Goal: Task Accomplishment & Management: Manage account settings

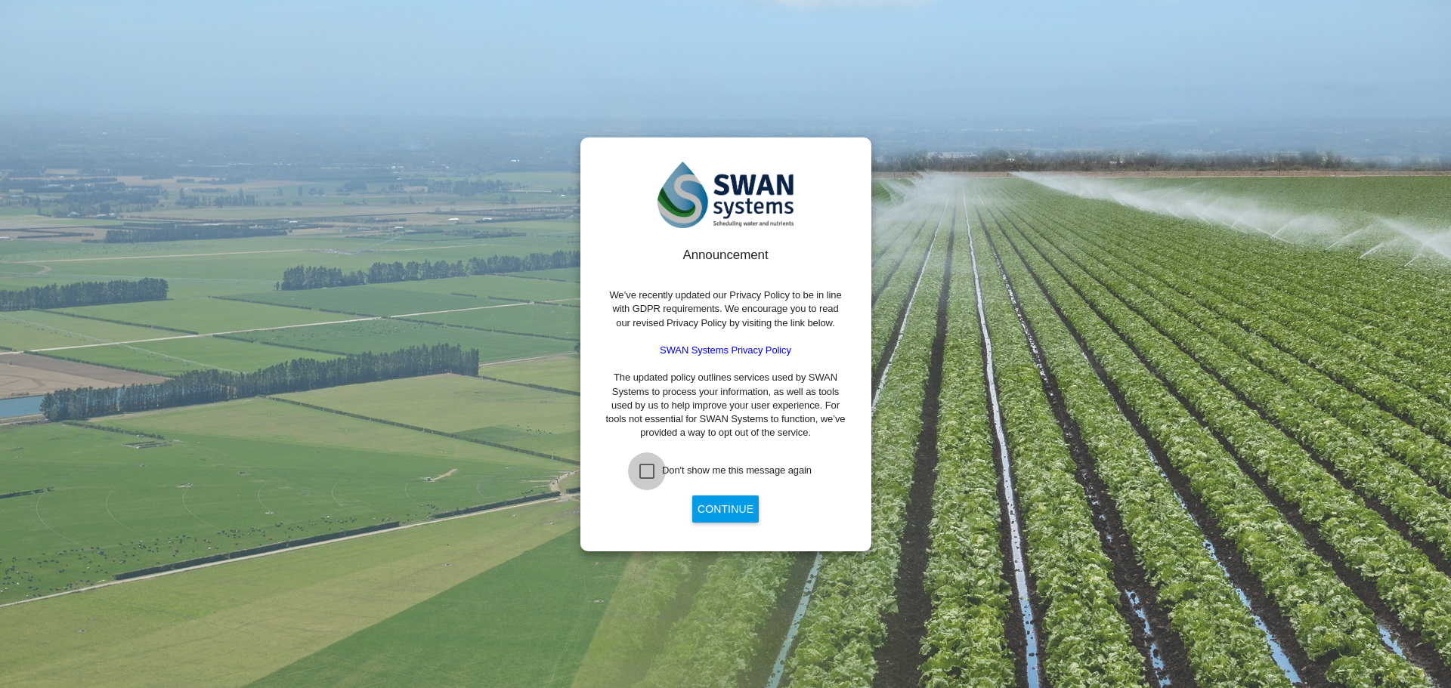
click at [649, 464] on div "Don't show me this message again" at bounding box center [646, 471] width 15 height 15
click at [706, 510] on button "Continue" at bounding box center [725, 509] width 67 height 27
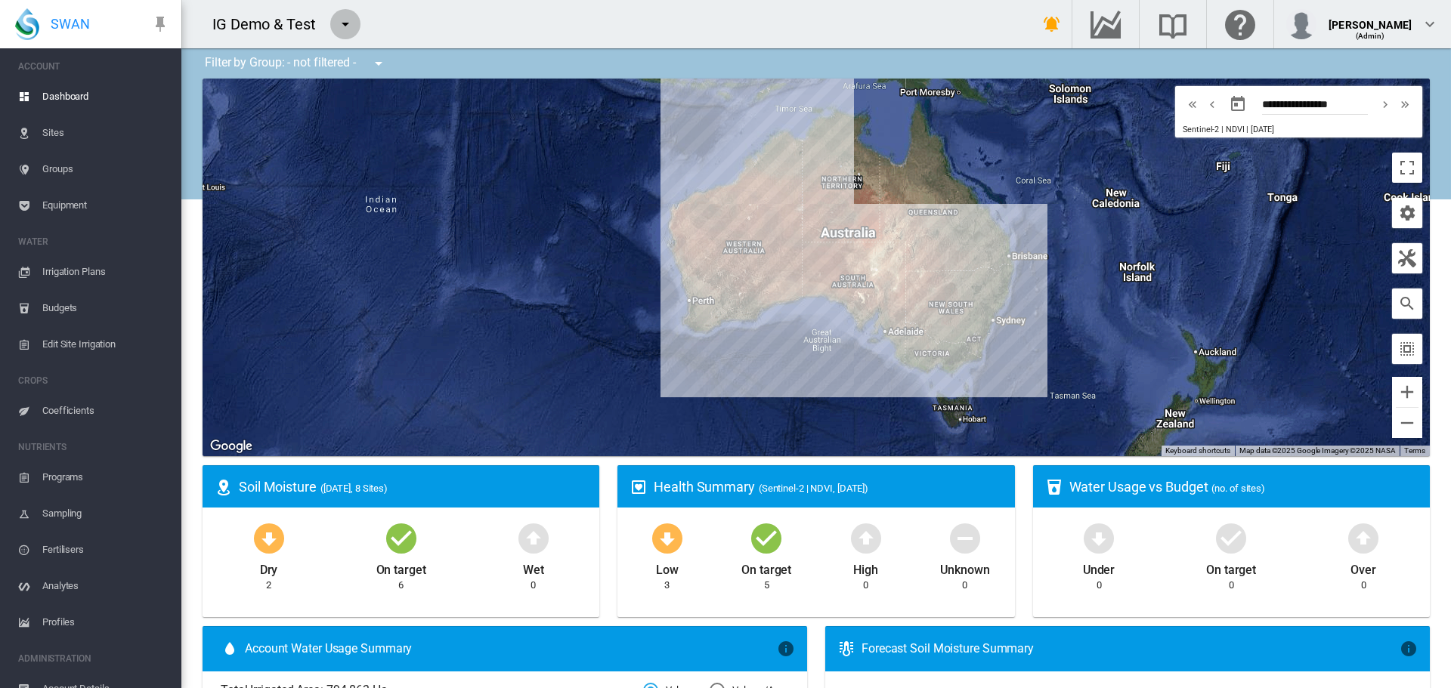
click at [348, 31] on md-icon "icon-menu-down" at bounding box center [345, 24] width 18 height 18
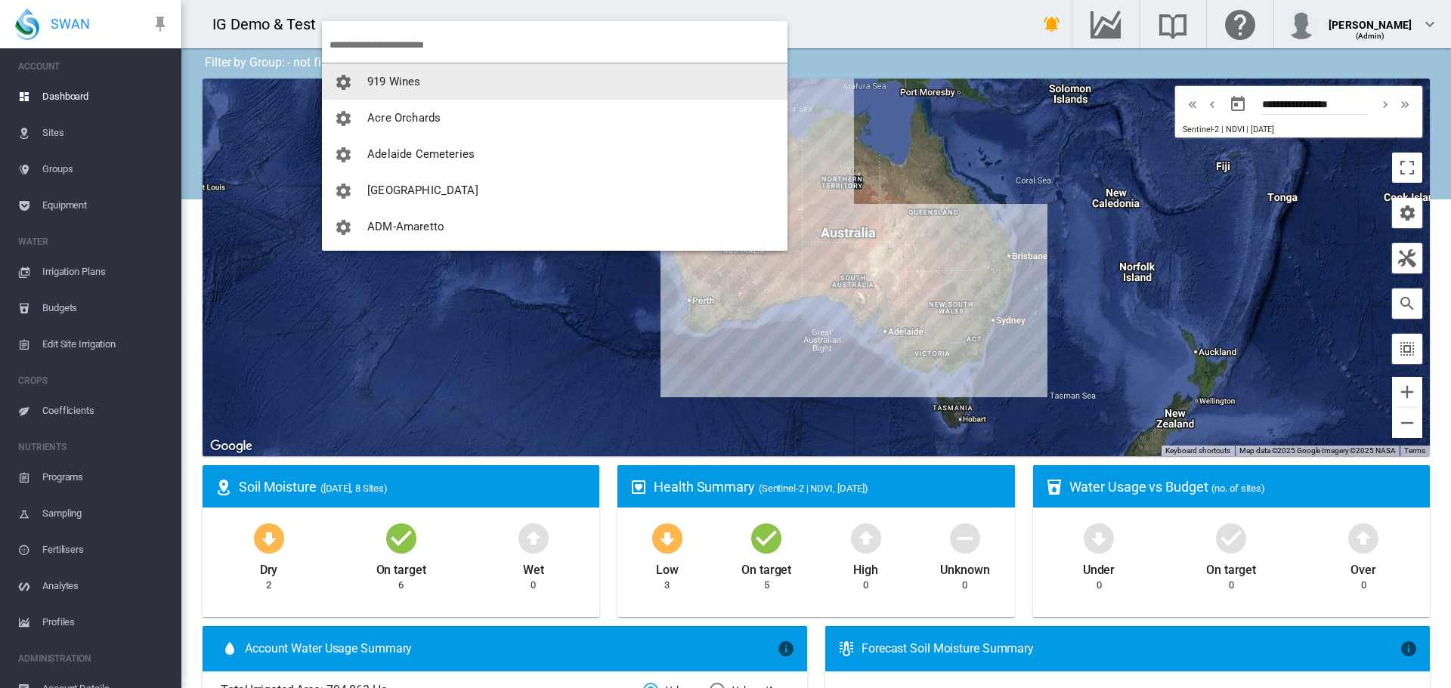
click at [364, 41] on input "search" at bounding box center [558, 45] width 458 height 36
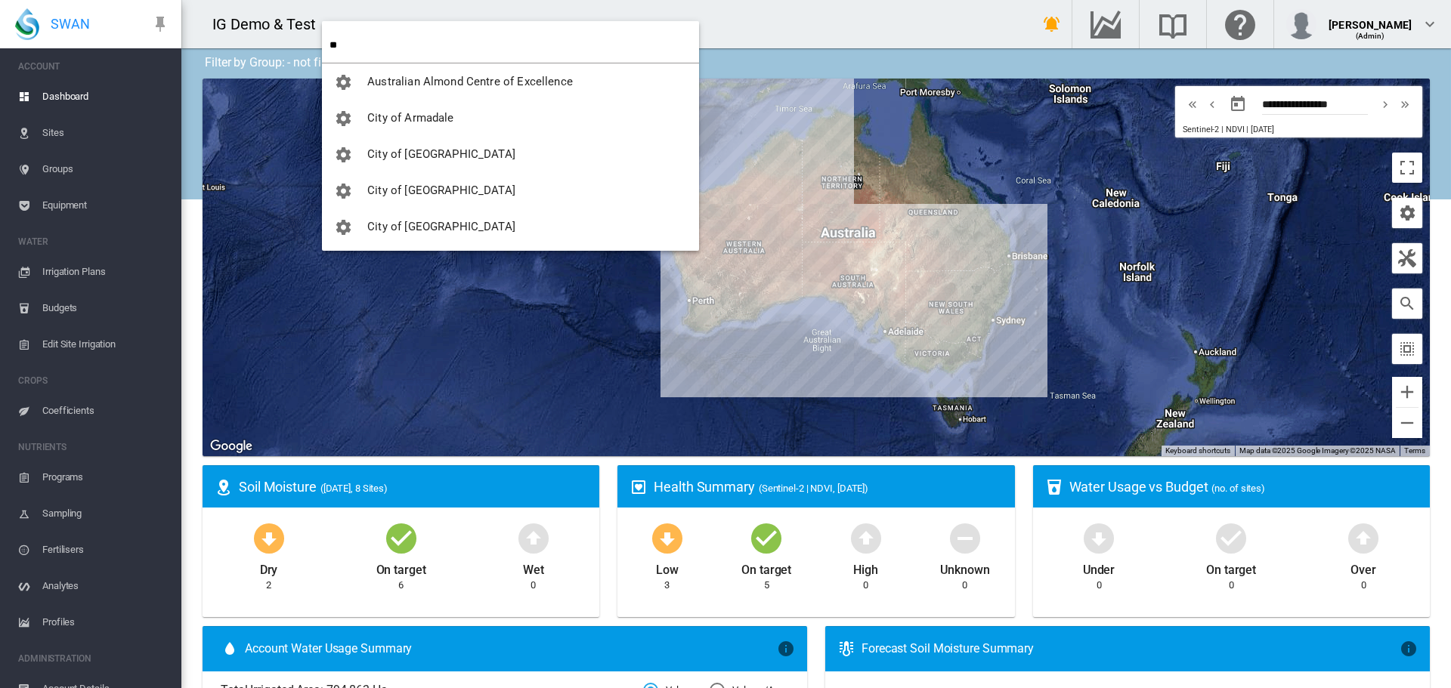
type input "*"
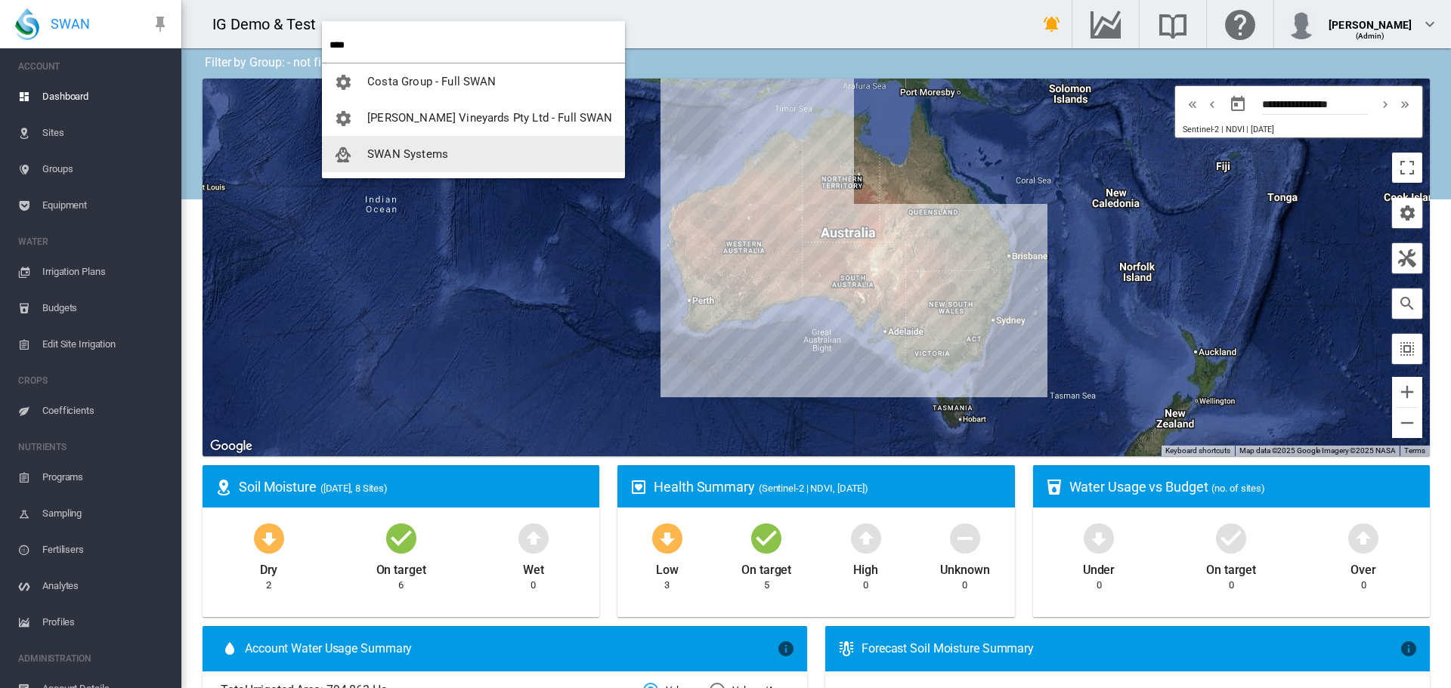
type input "****"
click at [401, 153] on span "SWAN Systems" at bounding box center [407, 154] width 81 height 14
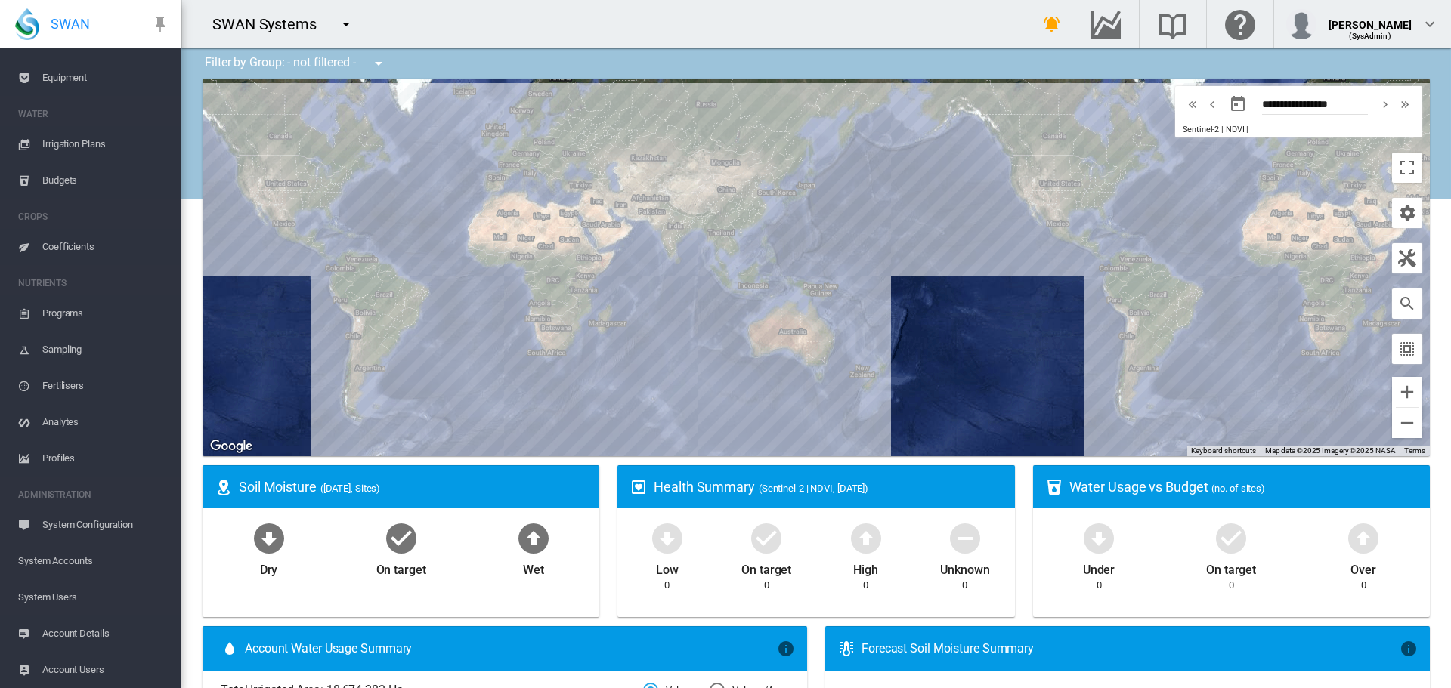
scroll to position [138, 0]
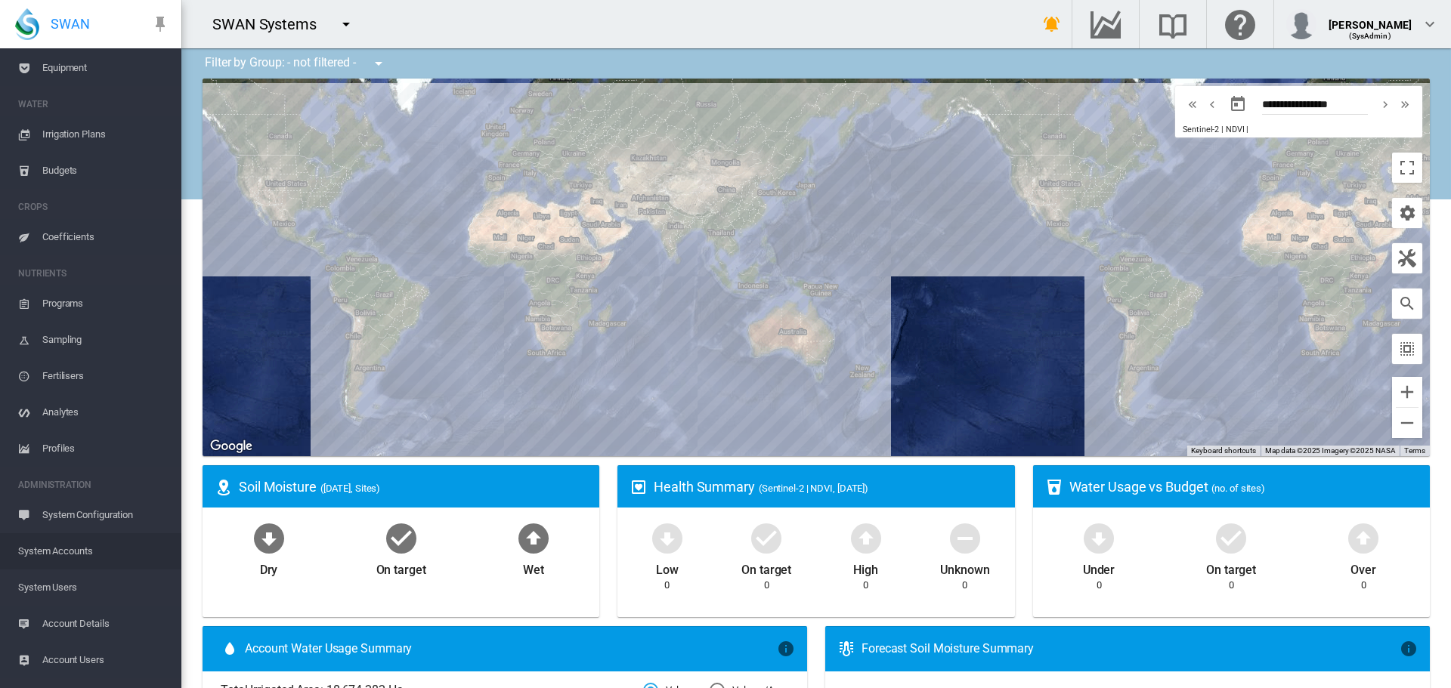
click at [41, 555] on span "System Accounts" at bounding box center [93, 552] width 151 height 36
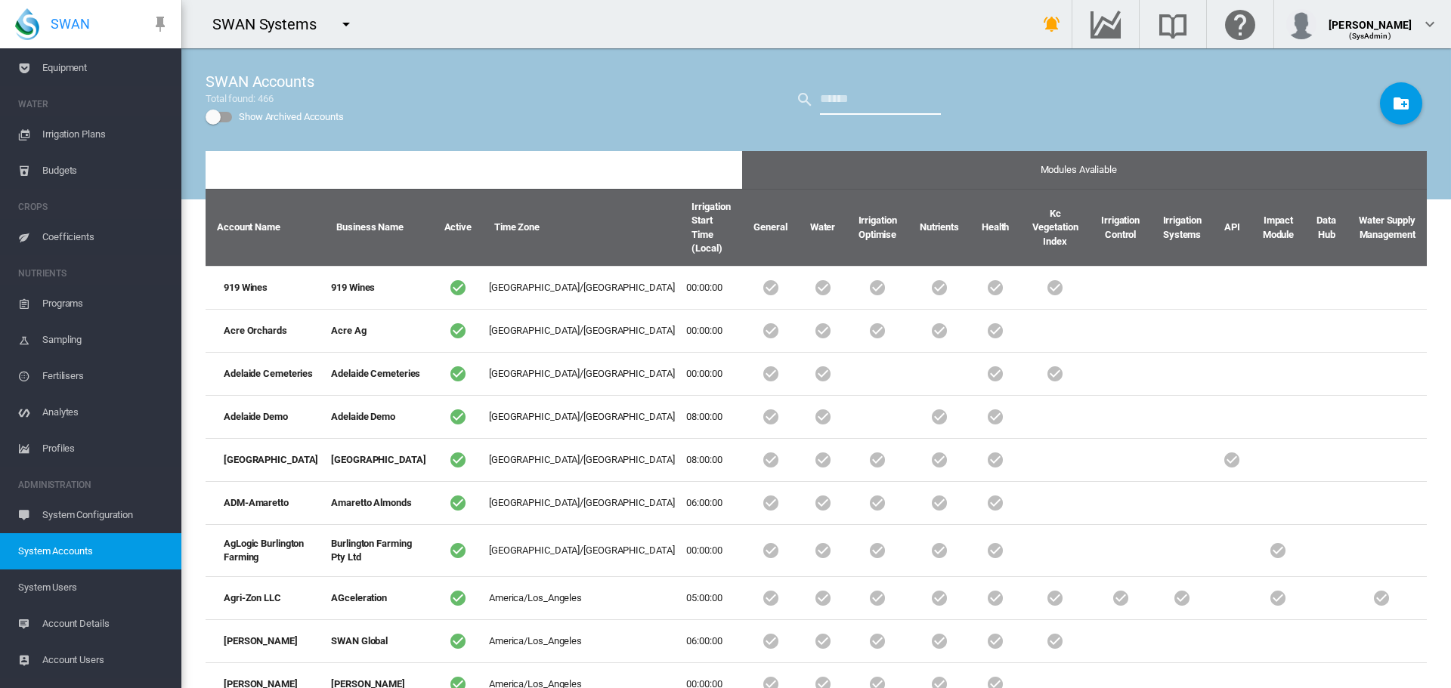
click at [869, 87] on input "text" at bounding box center [880, 100] width 121 height 30
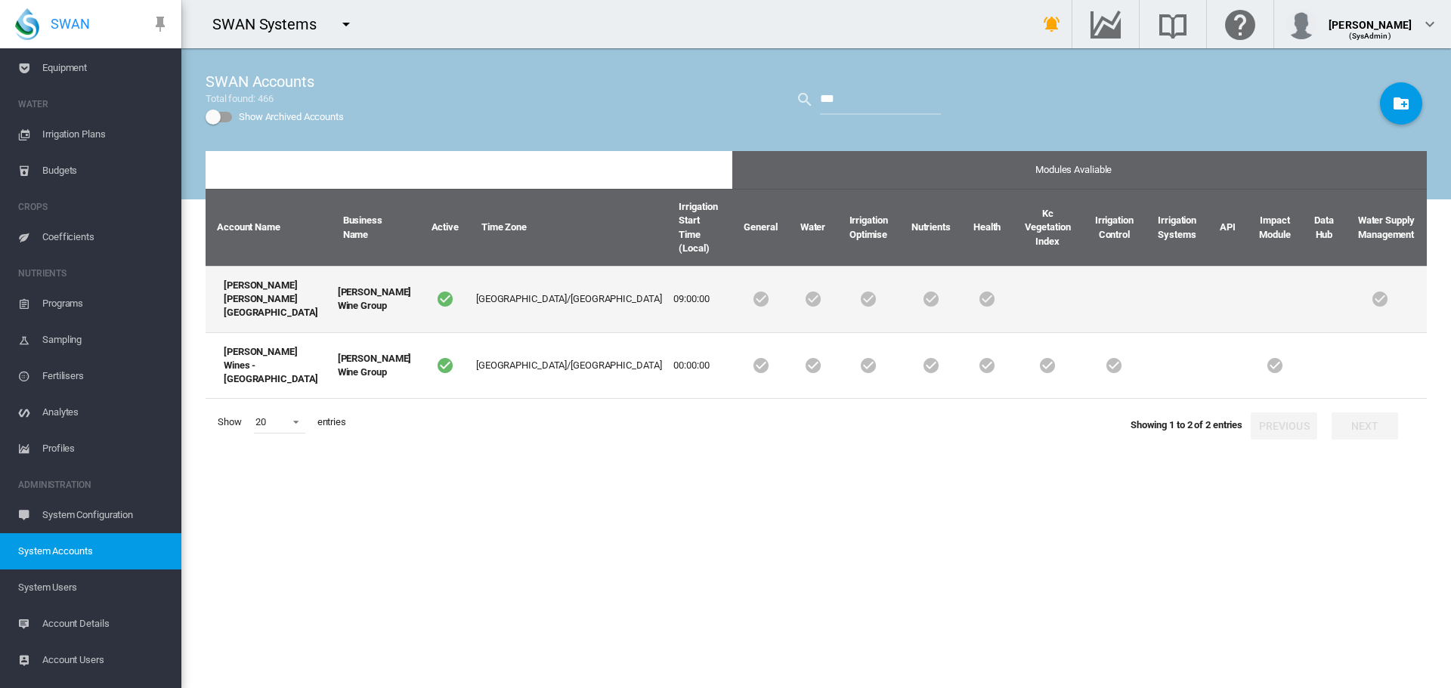
click at [255, 266] on td "[PERSON_NAME] [PERSON_NAME][GEOGRAPHIC_DATA]" at bounding box center [269, 299] width 126 height 67
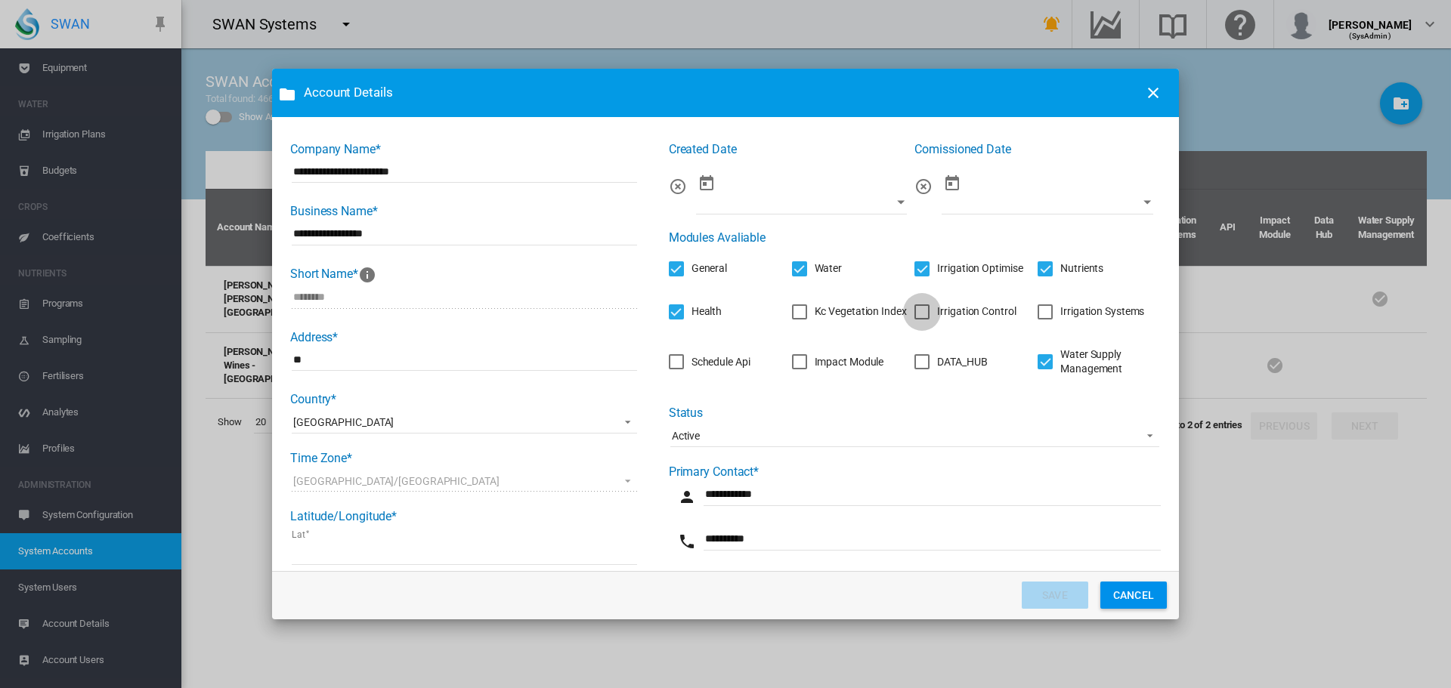
click at [920, 317] on div "Irrigation Control" at bounding box center [921, 312] width 15 height 15
click at [1041, 310] on div "Irrigation Systems" at bounding box center [1045, 312] width 15 height 15
click at [920, 363] on div "DATA_HUB" at bounding box center [921, 361] width 15 height 15
click at [707, 363] on div "Schedule Api" at bounding box center [720, 362] width 59 height 15
click at [797, 355] on div "Impact Module" at bounding box center [799, 361] width 15 height 15
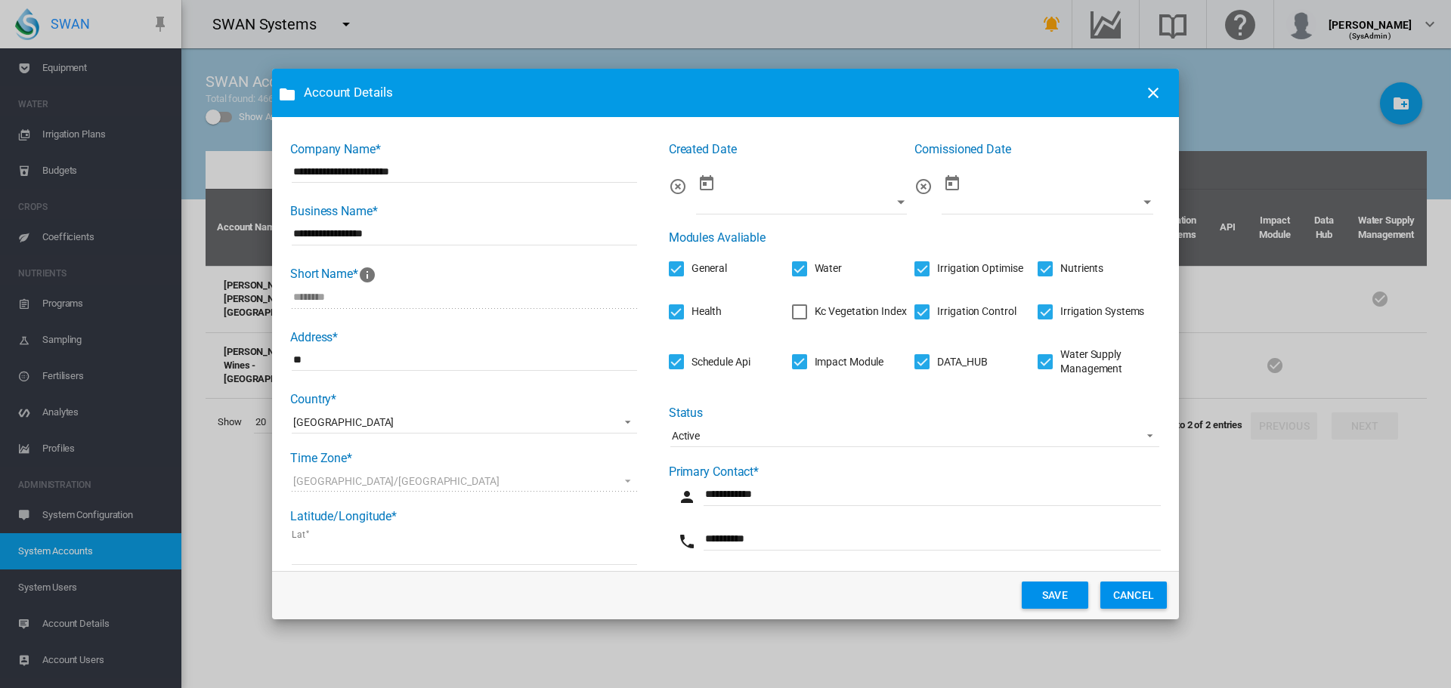
click at [1033, 592] on button "SAVE" at bounding box center [1055, 595] width 67 height 27
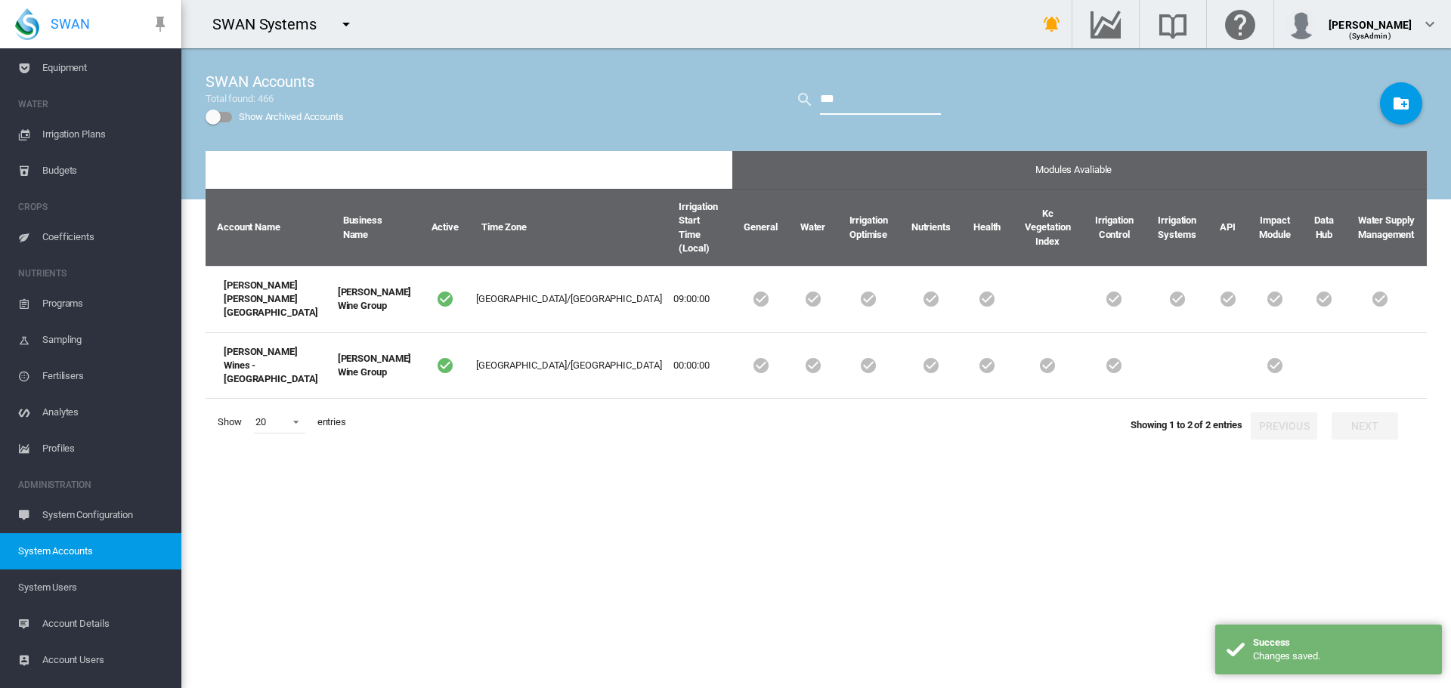
drag, startPoint x: 805, startPoint y: 100, endPoint x: 568, endPoint y: 63, distance: 239.4
click at [568, 74] on div "SWAN Accounts Total found: 466 Show Archived Accounts ***" at bounding box center [816, 99] width 1221 height 103
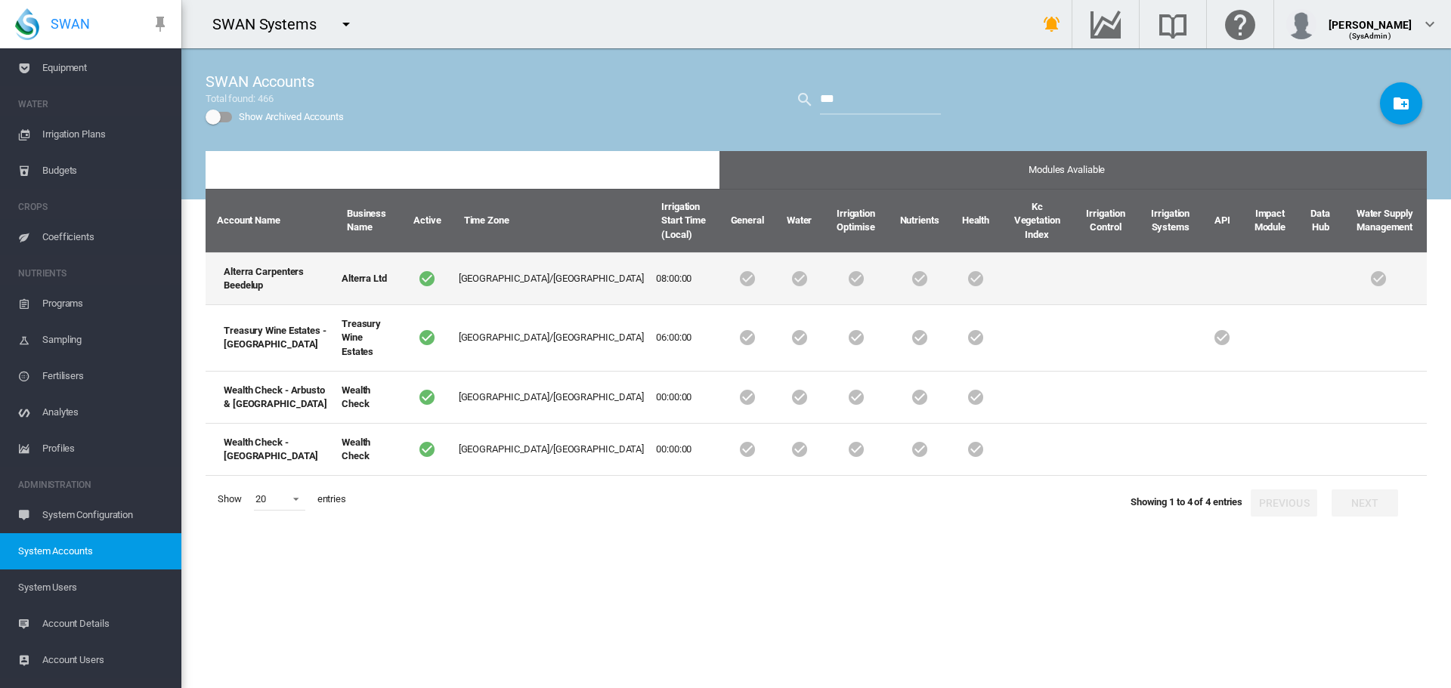
click at [257, 272] on td "Alterra Carpenters Beedelup" at bounding box center [271, 278] width 130 height 52
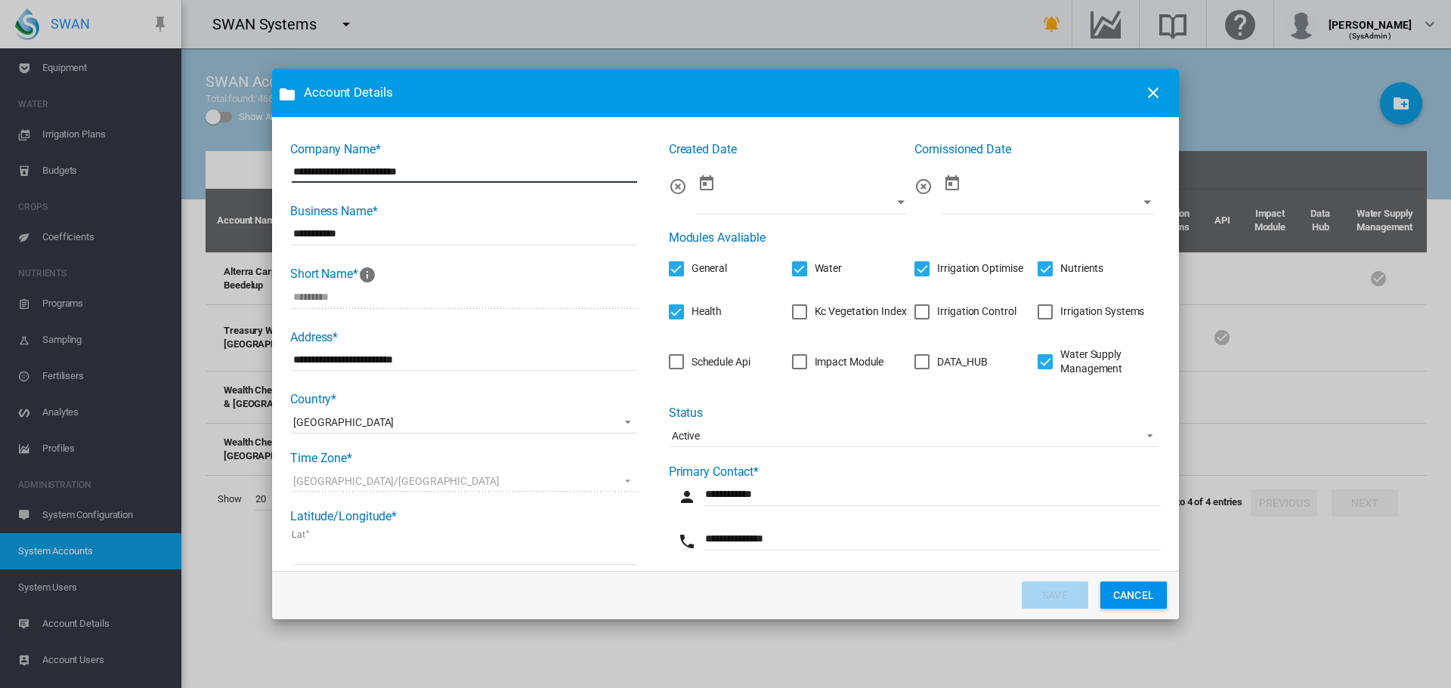
click at [937, 314] on div "Irrigation Control" at bounding box center [976, 312] width 79 height 15
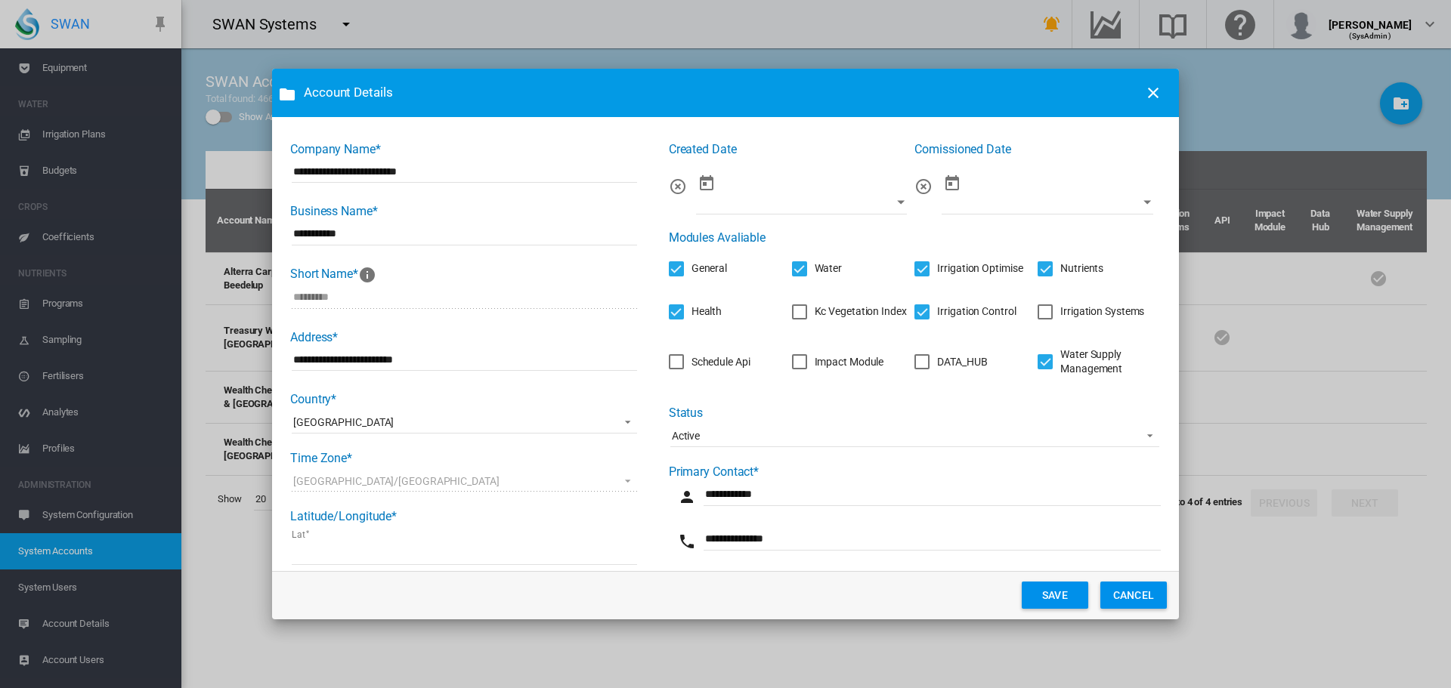
click at [1063, 314] on div "Irrigation Systems" at bounding box center [1102, 312] width 84 height 15
click at [942, 363] on div "DATA_HUB" at bounding box center [962, 362] width 50 height 15
click at [820, 363] on div "Impact Module" at bounding box center [850, 362] width 70 height 15
click at [708, 361] on div "Schedule Api" at bounding box center [720, 362] width 59 height 15
click at [1039, 589] on button "SAVE" at bounding box center [1055, 595] width 67 height 27
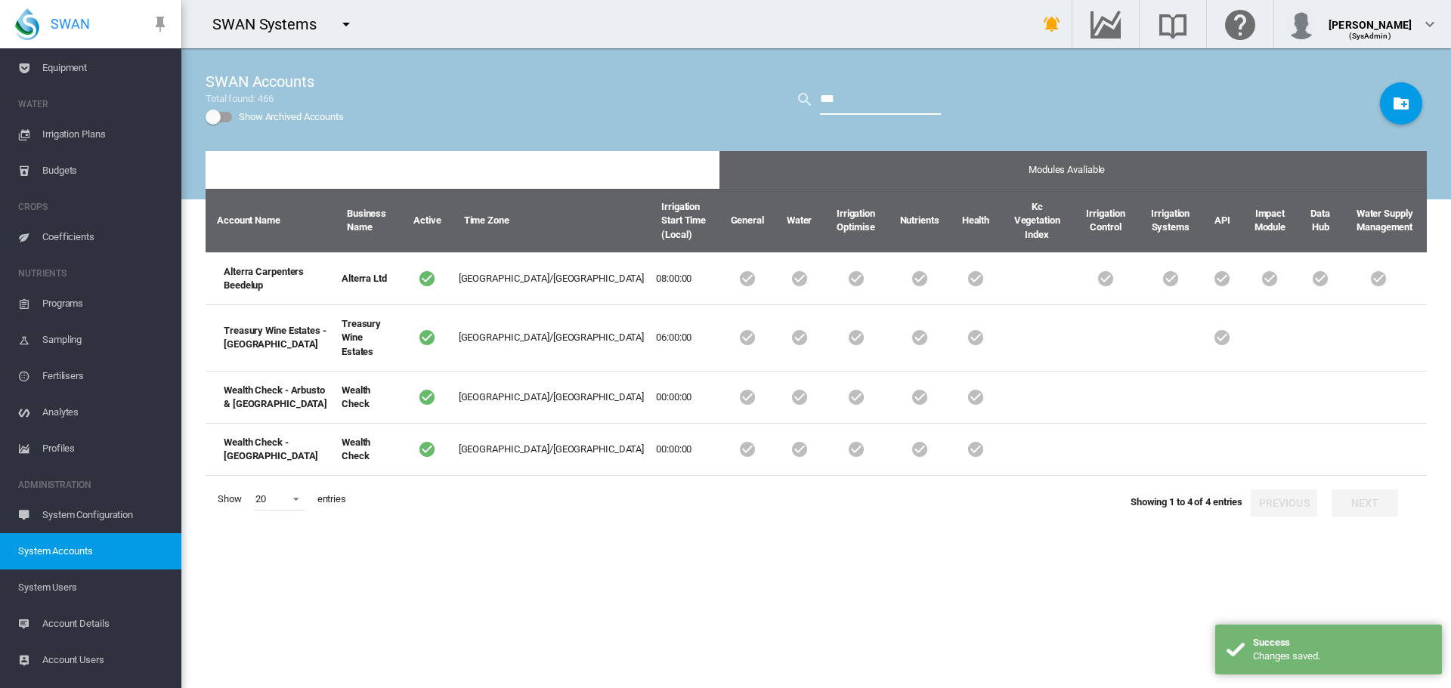
drag, startPoint x: 837, startPoint y: 101, endPoint x: 474, endPoint y: 74, distance: 363.7
click at [474, 74] on div "SWAN Accounts Total found: 466 Show Archived Accounts ***" at bounding box center [816, 99] width 1221 height 103
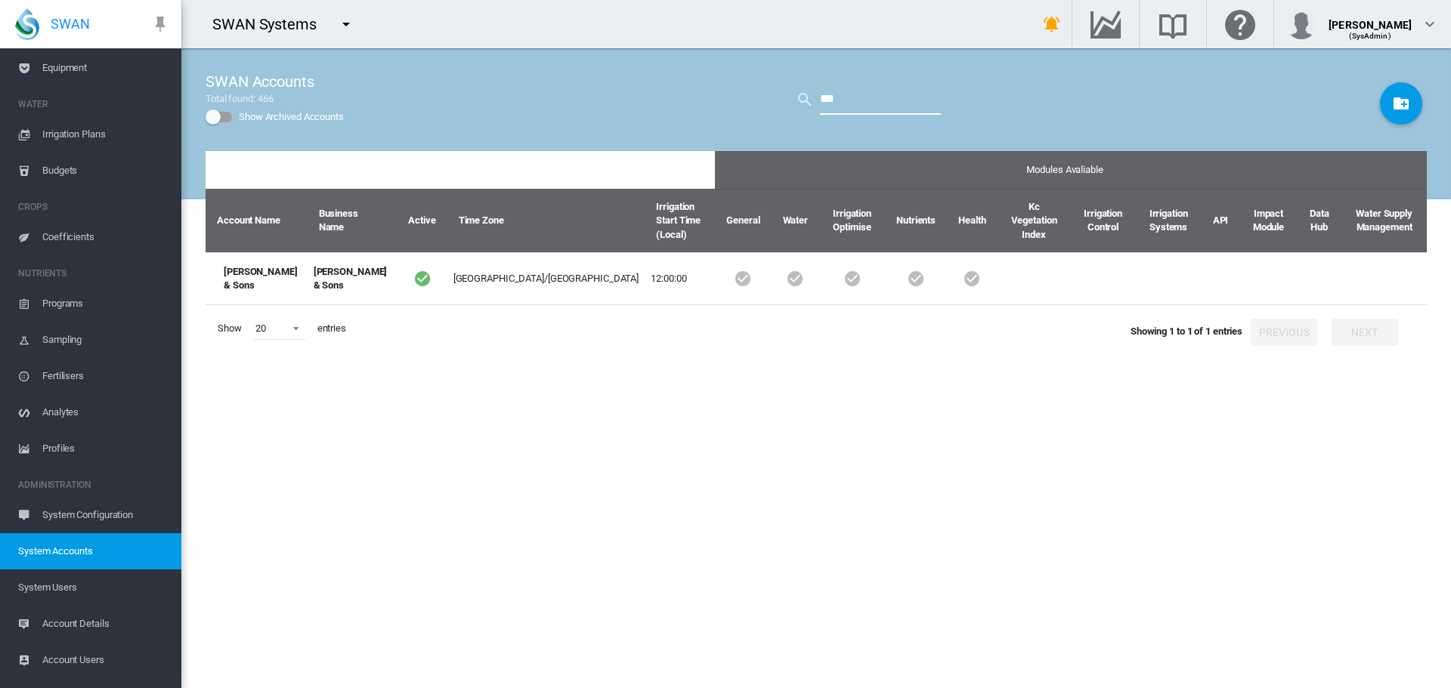
drag, startPoint x: 834, startPoint y: 104, endPoint x: 576, endPoint y: 67, distance: 261.1
click at [576, 67] on div "SWAN Accounts Total found: 466 Show Archived Accounts ***" at bounding box center [816, 99] width 1221 height 103
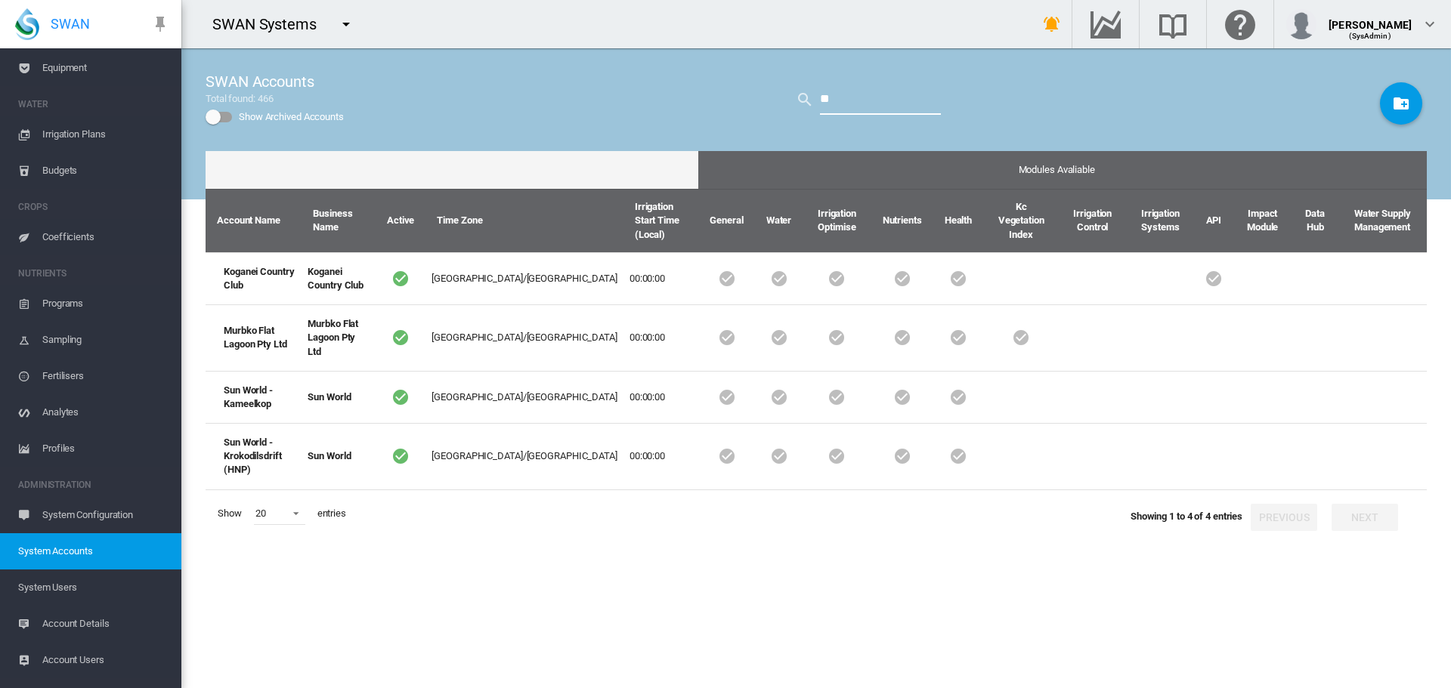
type input "*"
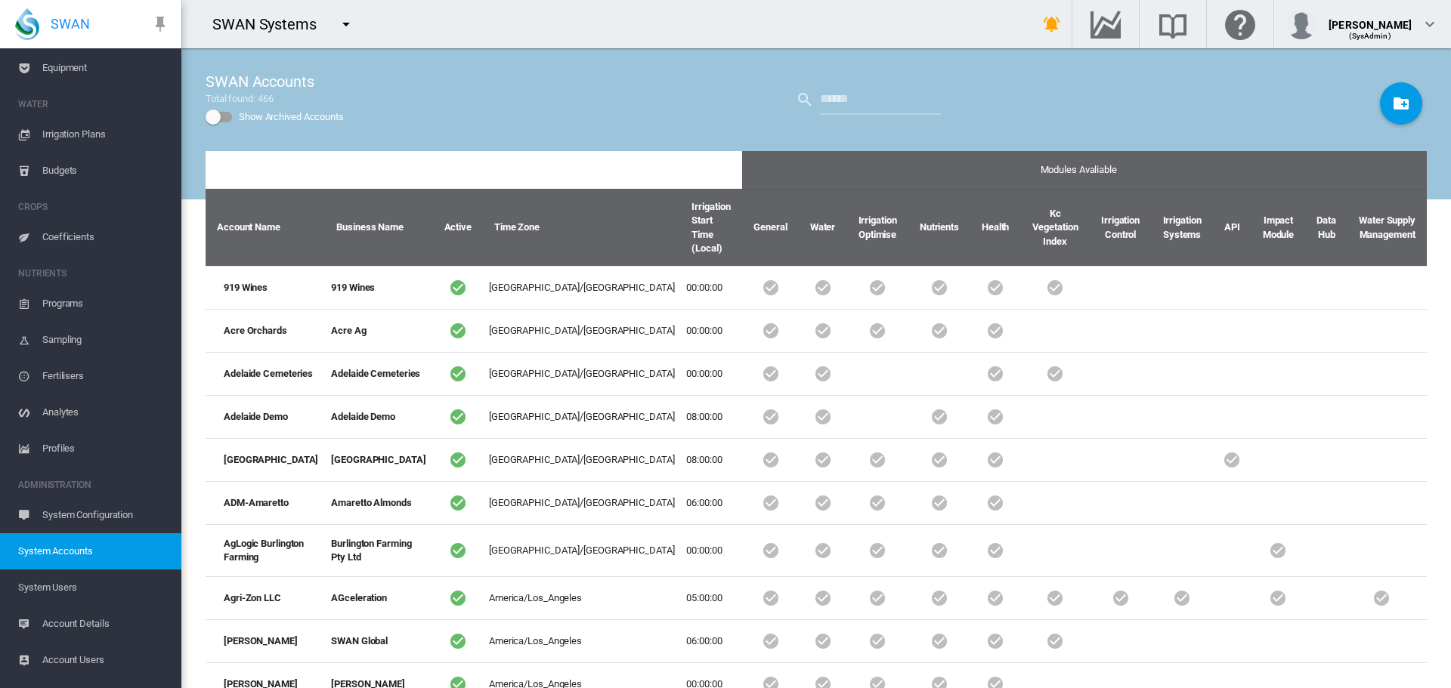
click at [342, 25] on md-icon "icon-menu-down" at bounding box center [346, 24] width 18 height 18
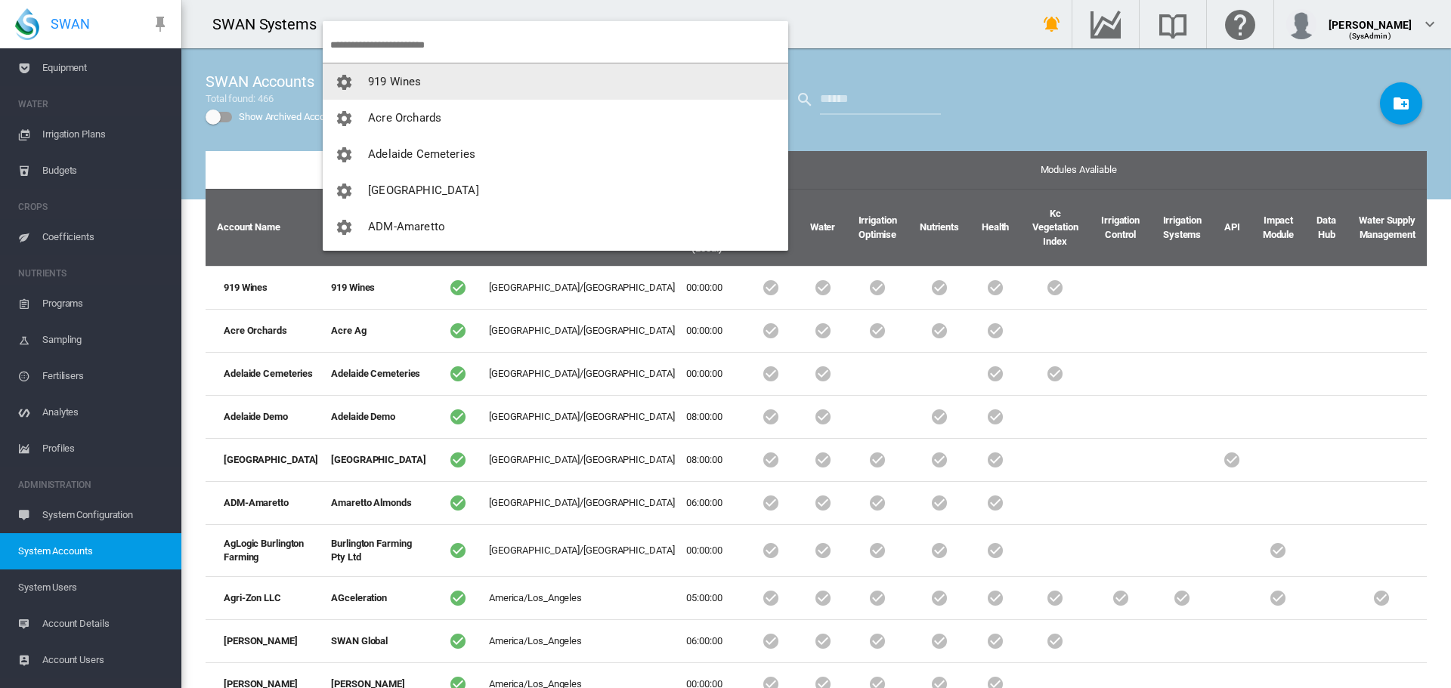
click at [413, 42] on input "search" at bounding box center [559, 45] width 458 height 36
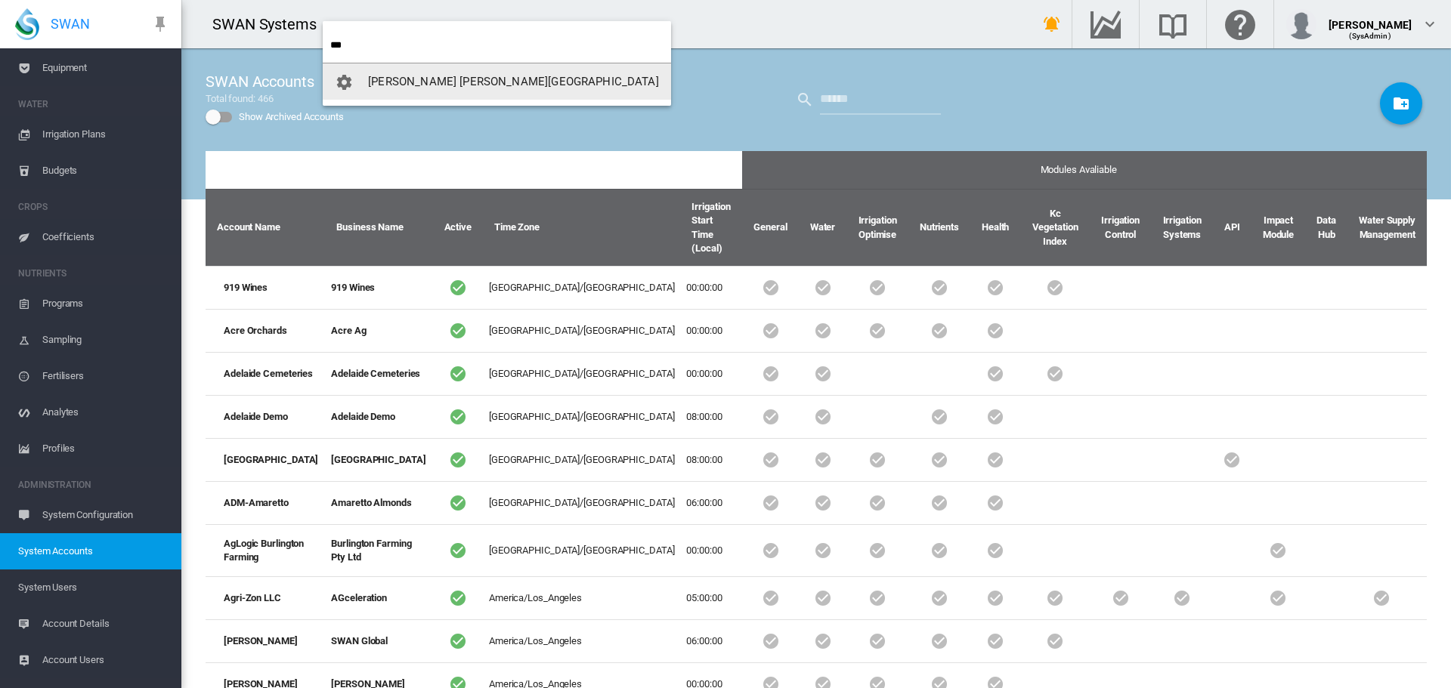
type input "***"
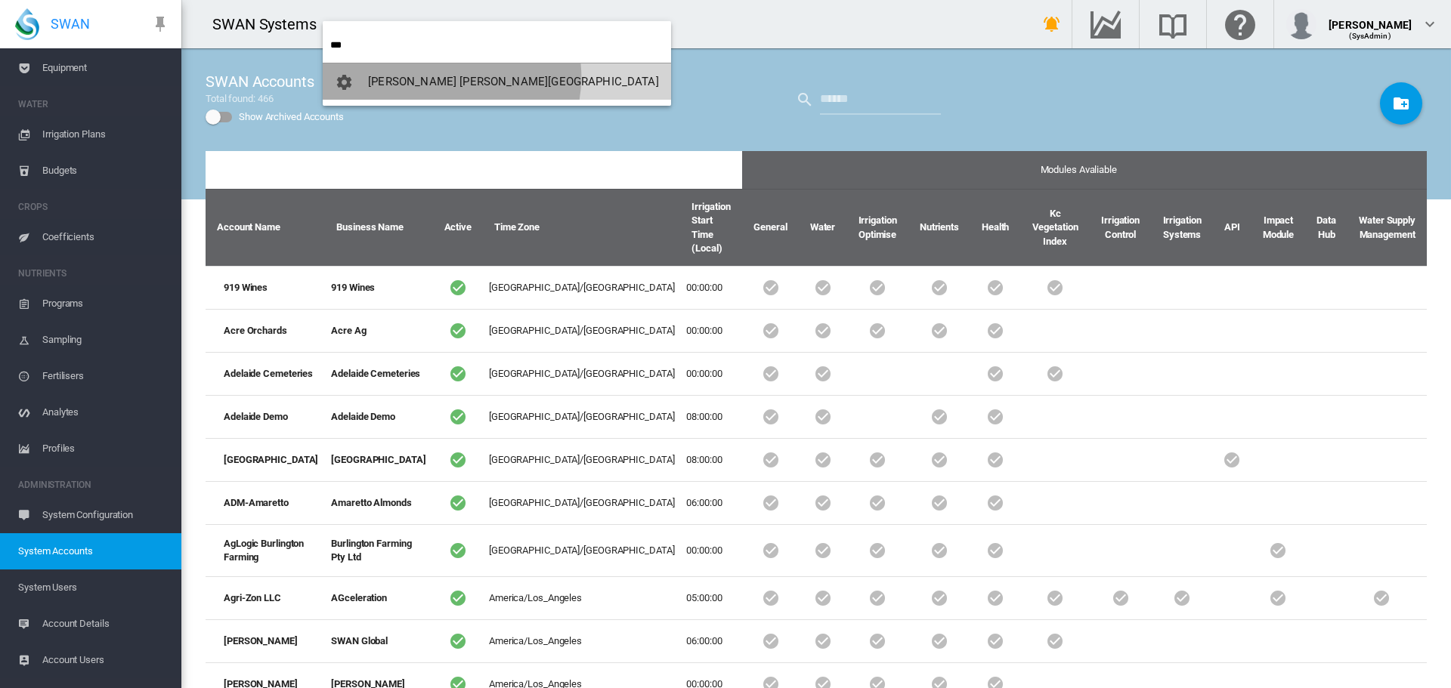
click at [451, 77] on span "[PERSON_NAME] [PERSON_NAME][GEOGRAPHIC_DATA]" at bounding box center [513, 82] width 291 height 14
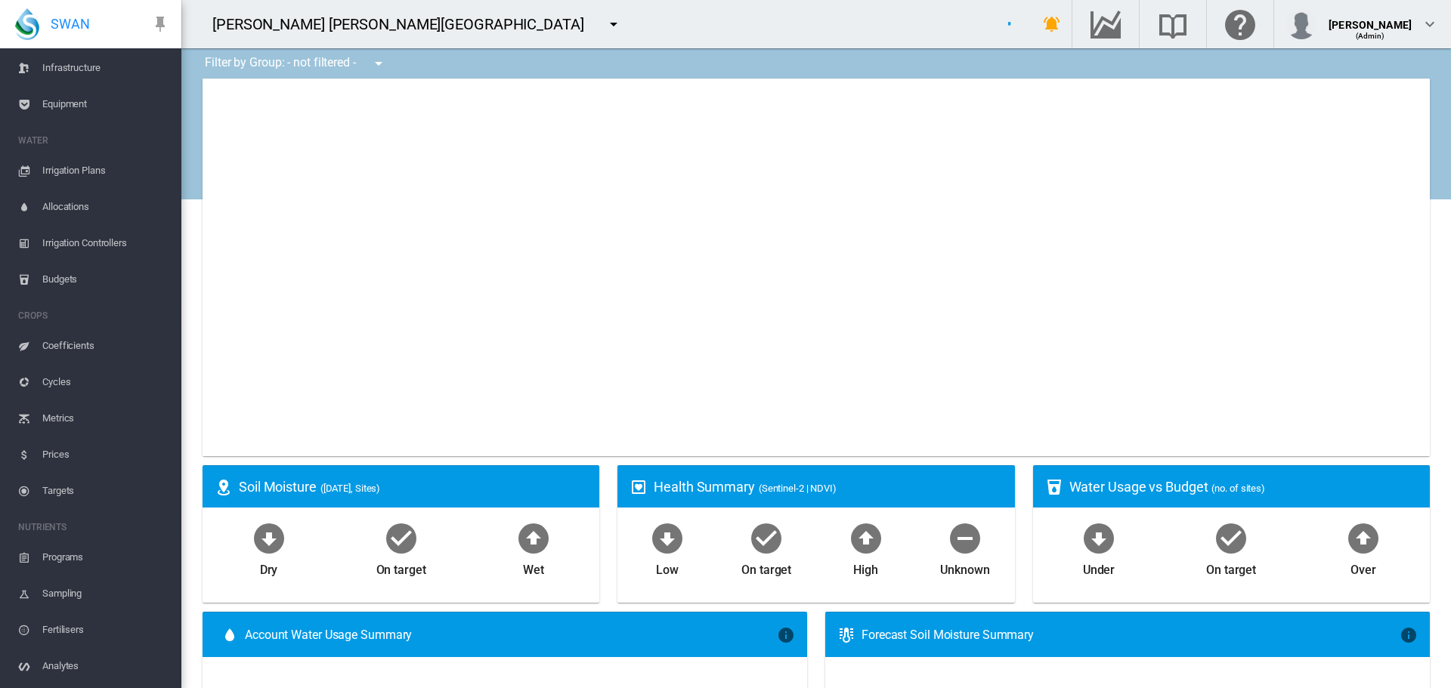
type input "**********"
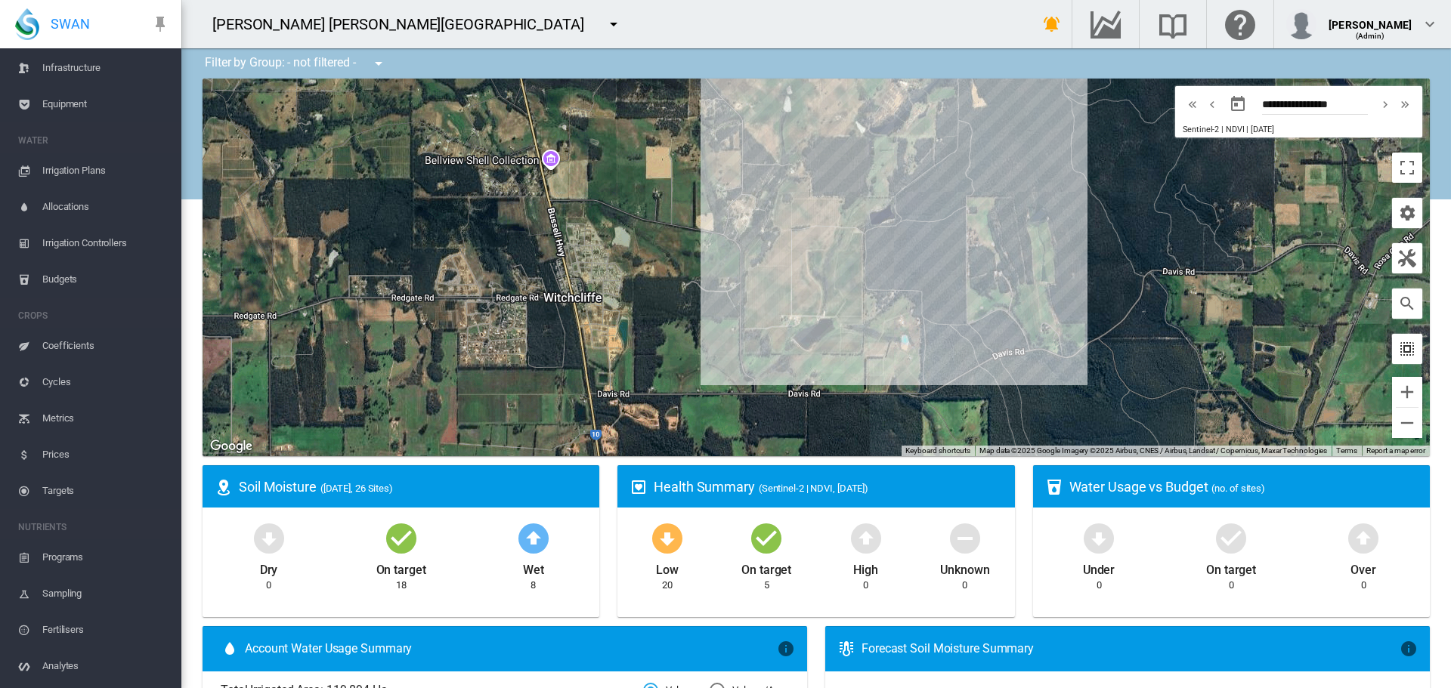
click at [1402, 355] on button "button" at bounding box center [1407, 349] width 30 height 30
